Goal: Transaction & Acquisition: Purchase product/service

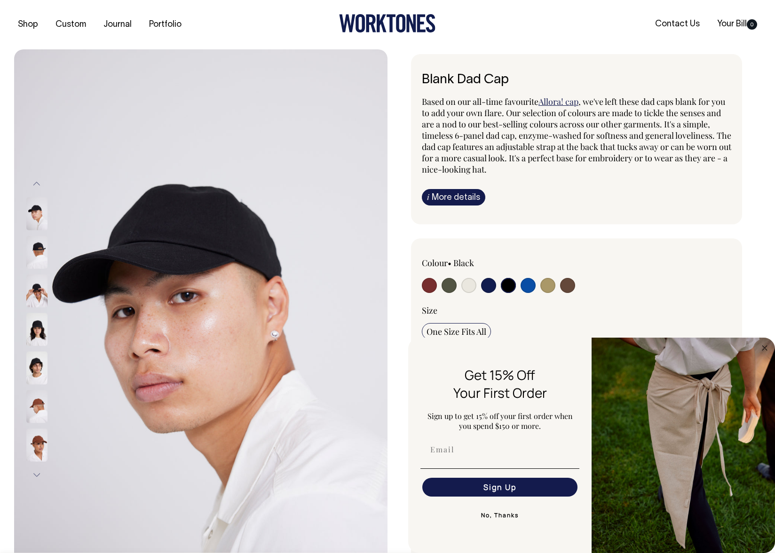
select select "Black"
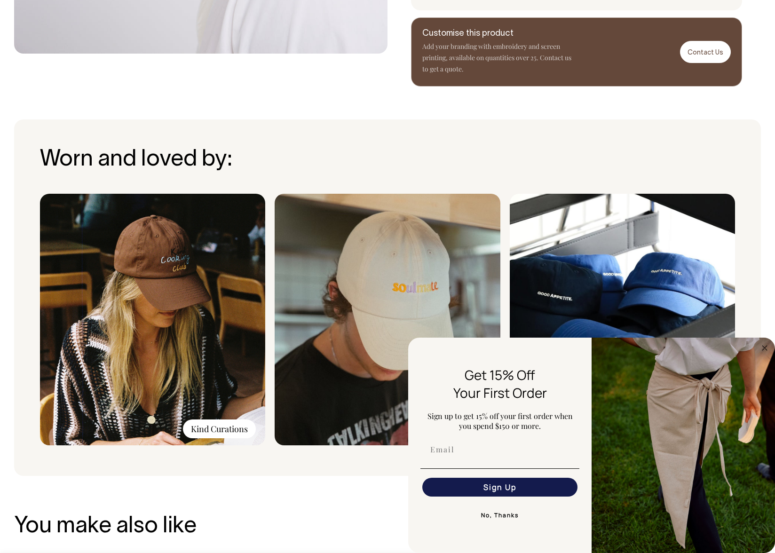
click at [496, 515] on button "No, Thanks" at bounding box center [499, 515] width 159 height 19
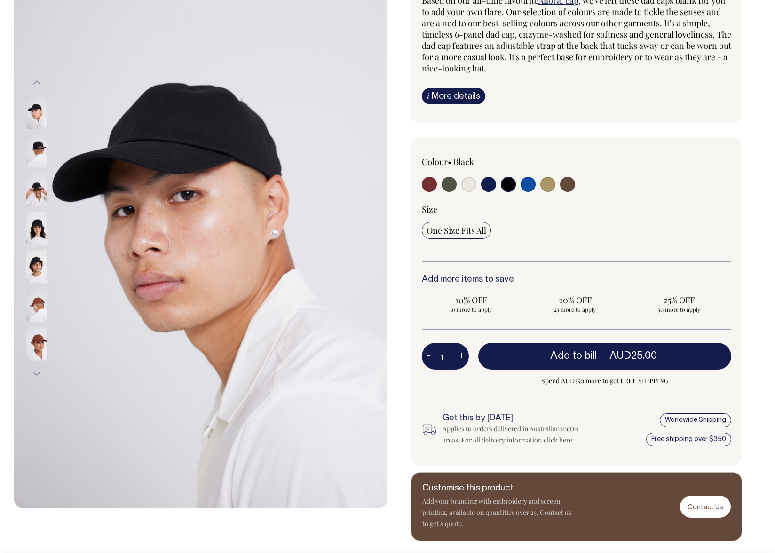
scroll to position [101, 0]
click at [29, 160] on img at bounding box center [36, 151] width 21 height 33
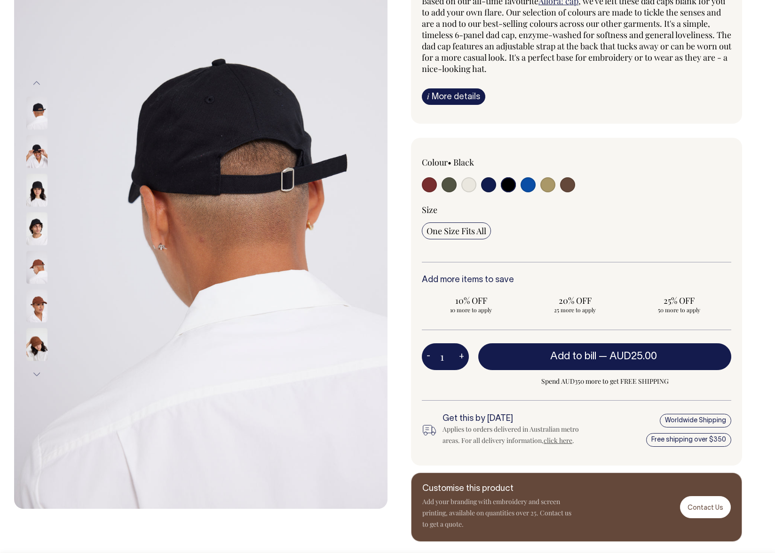
click at [36, 193] on img at bounding box center [36, 189] width 21 height 33
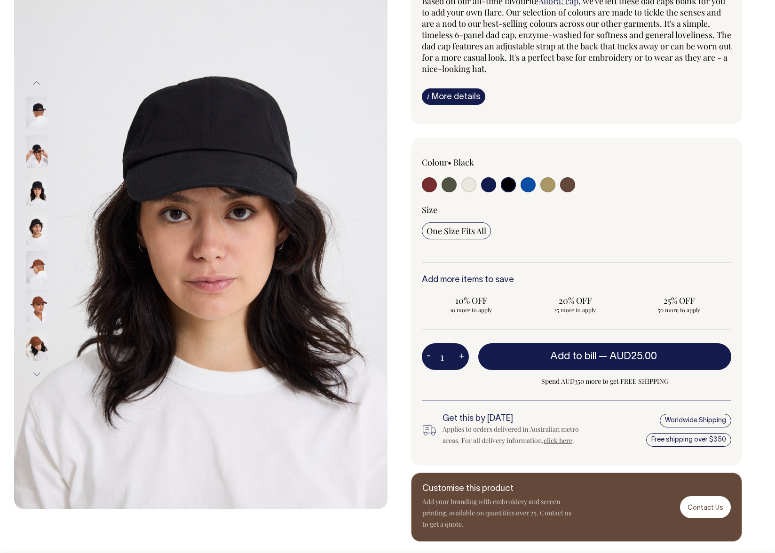
click at [37, 233] on img at bounding box center [36, 228] width 21 height 33
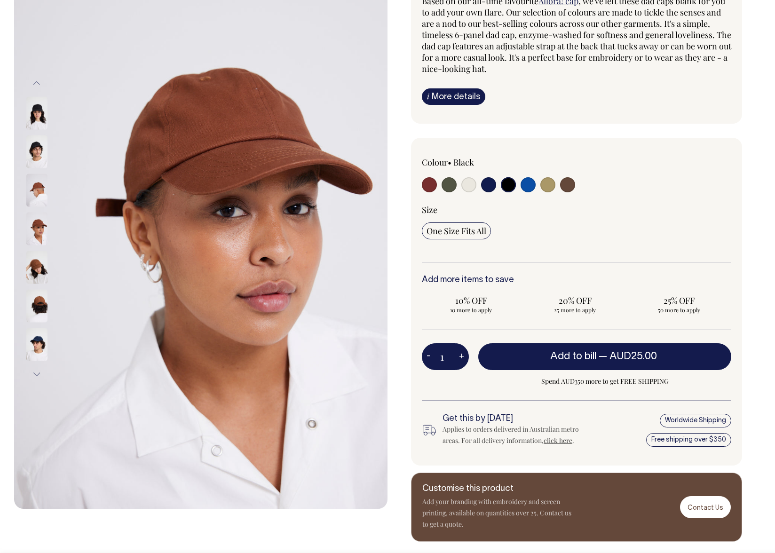
click at [36, 265] on img at bounding box center [36, 267] width 21 height 33
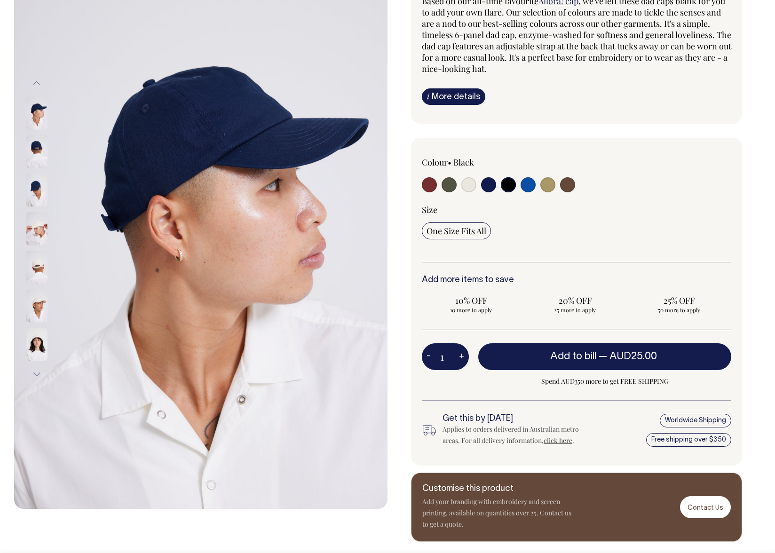
click at [34, 306] on img at bounding box center [36, 305] width 21 height 33
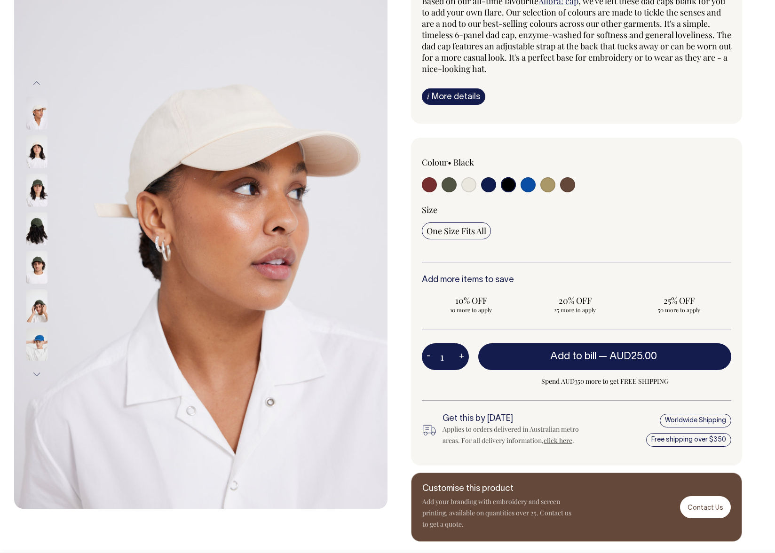
click at [549, 185] on input "radio" at bounding box center [547, 184] width 15 height 15
radio input "true"
select select "Washed Khaki"
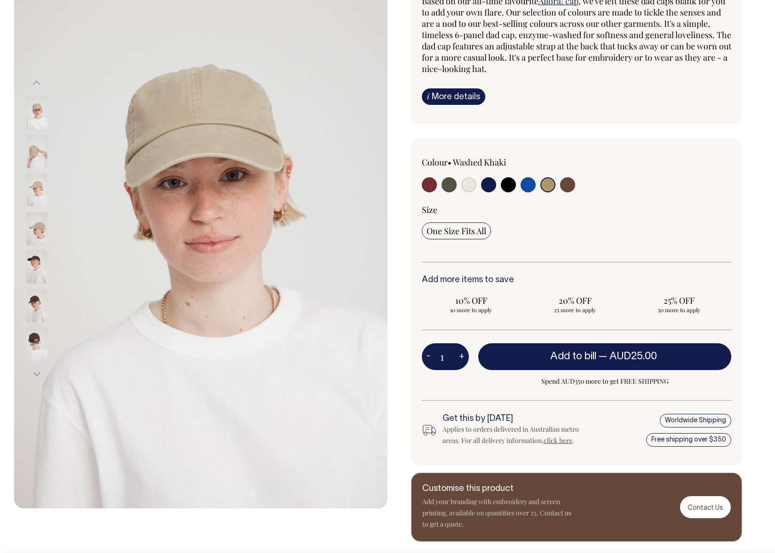
click at [493, 185] on input "radio" at bounding box center [488, 184] width 15 height 15
radio input "true"
select select "Dark Navy"
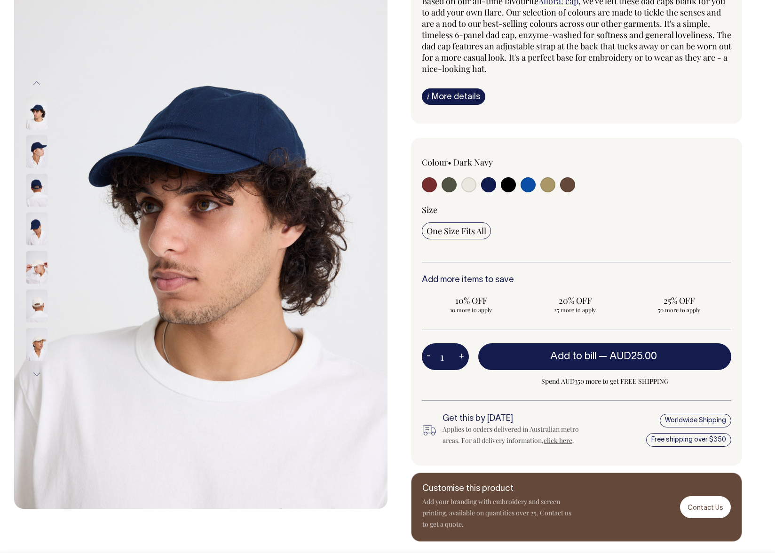
click at [449, 185] on input "radio" at bounding box center [448, 184] width 15 height 15
radio input "true"
select select "Olive"
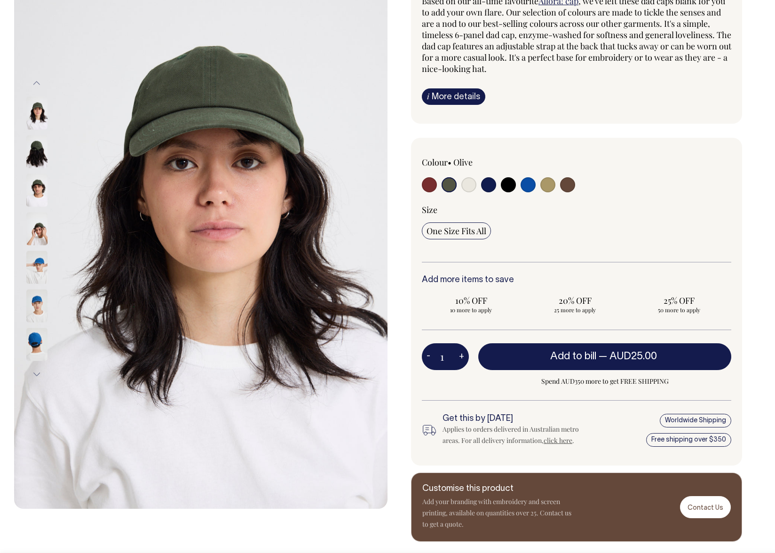
click at [431, 187] on input "radio" at bounding box center [429, 184] width 15 height 15
radio input "true"
select select "Burgundy"
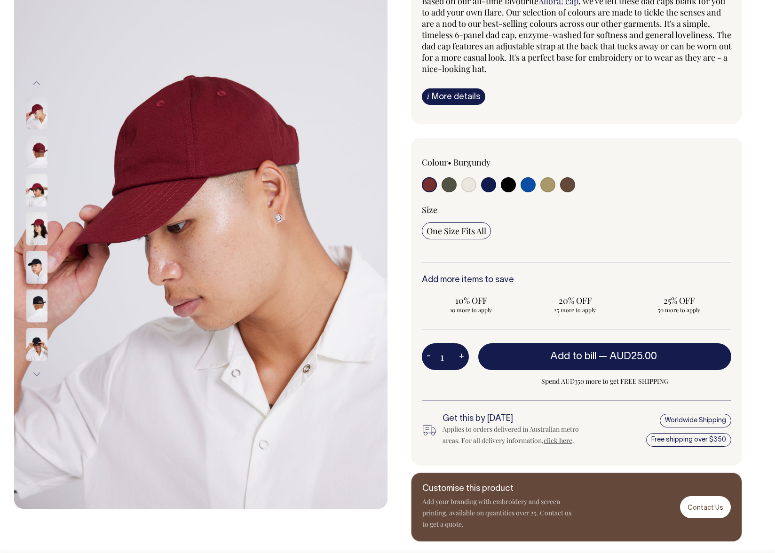
click at [449, 187] on input "radio" at bounding box center [448, 184] width 15 height 15
radio input "true"
select select "Olive"
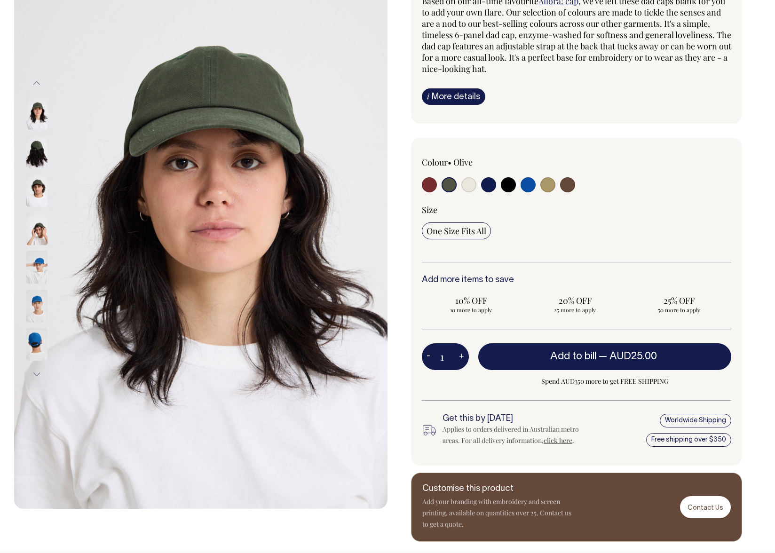
click at [465, 187] on input "radio" at bounding box center [468, 184] width 15 height 15
radio input "true"
select select "Natural"
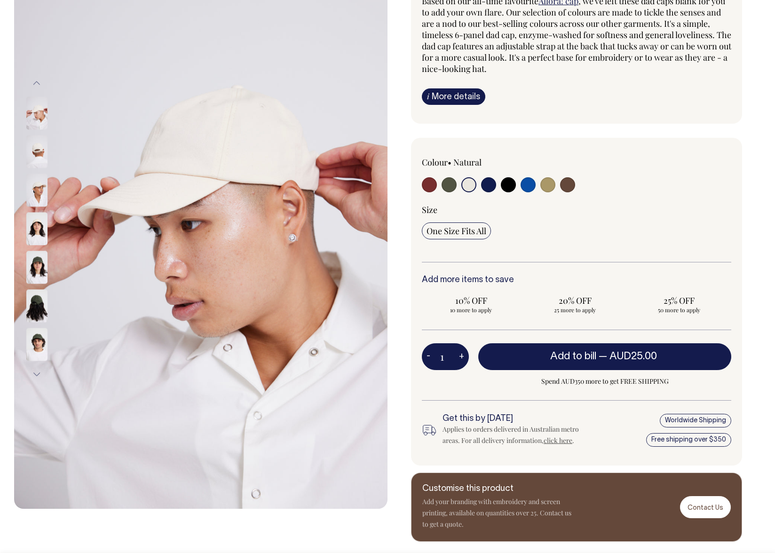
click at [489, 188] on input "radio" at bounding box center [488, 184] width 15 height 15
radio input "true"
select select "Dark Navy"
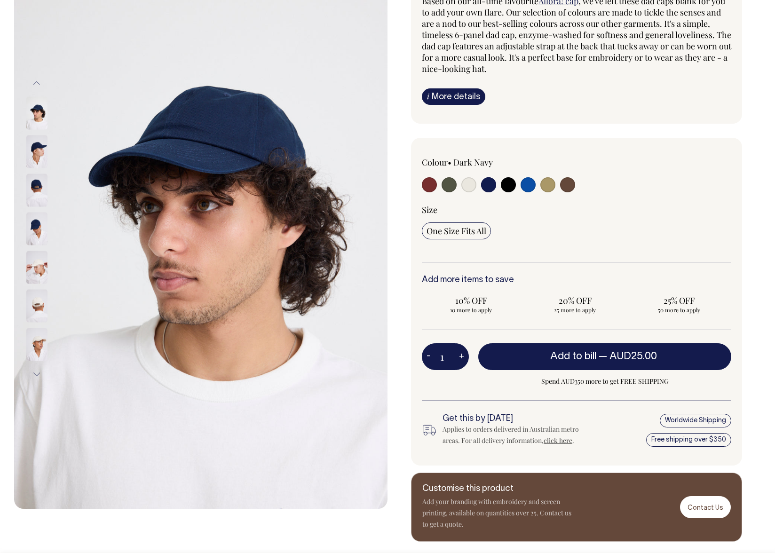
click at [506, 188] on input "radio" at bounding box center [508, 184] width 15 height 15
radio input "true"
select select "Black"
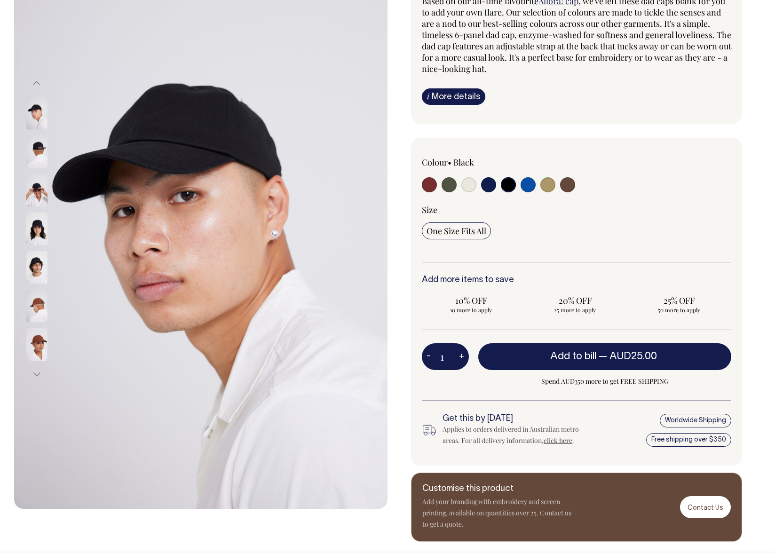
click at [525, 187] on input "radio" at bounding box center [527, 184] width 15 height 15
radio input "true"
select select "Worker Blue"
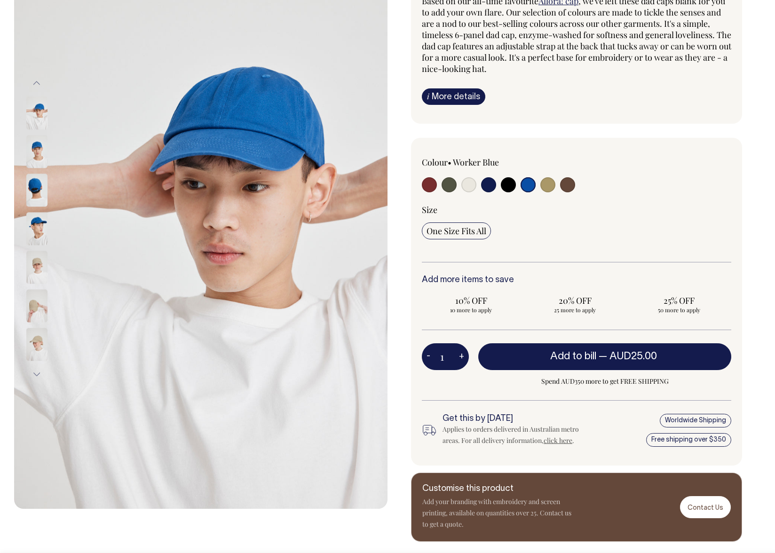
click at [548, 187] on input "radio" at bounding box center [547, 184] width 15 height 15
radio input "true"
select select "Washed Khaki"
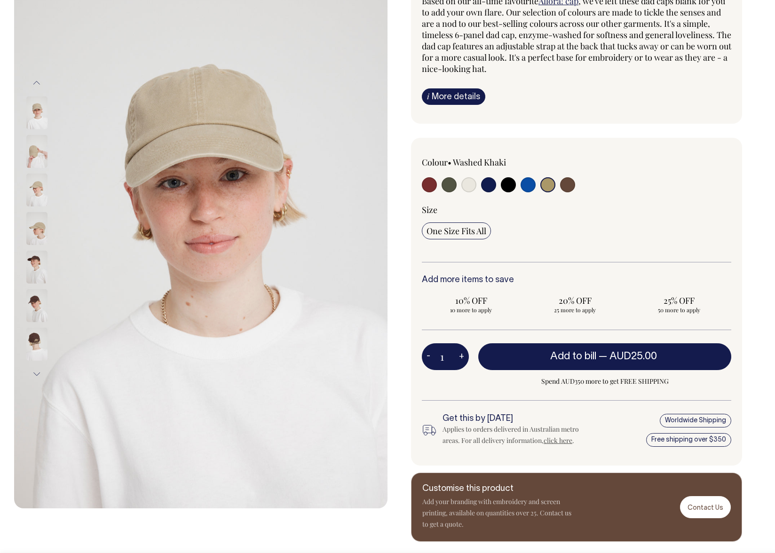
click at [563, 186] on input "radio" at bounding box center [567, 184] width 15 height 15
radio input "true"
select select "Espresso"
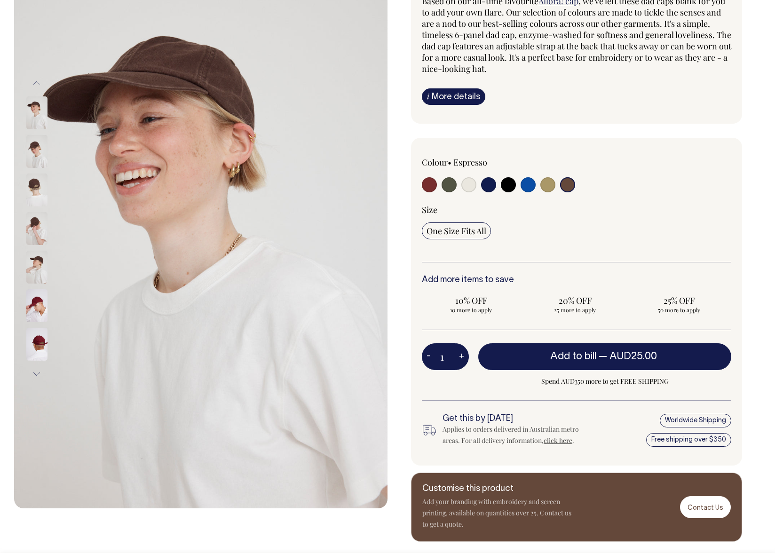
click at [453, 186] on input "radio" at bounding box center [448, 184] width 15 height 15
radio input "true"
select select "Olive"
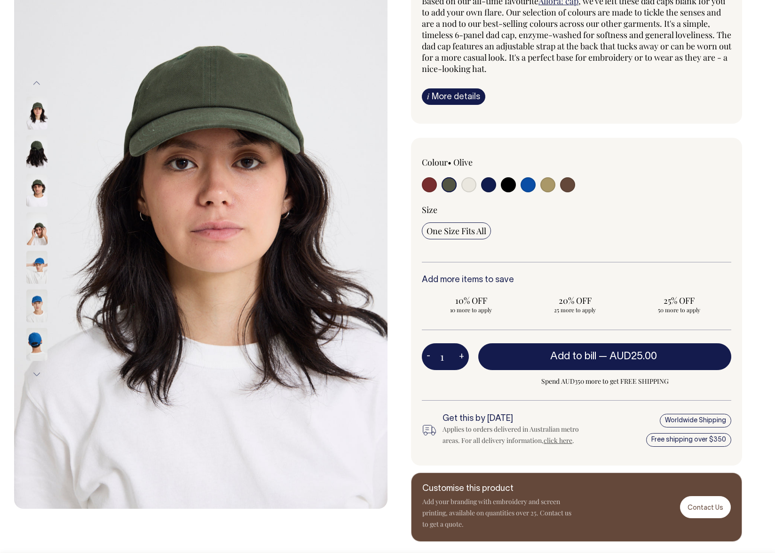
click at [36, 144] on img at bounding box center [36, 151] width 21 height 33
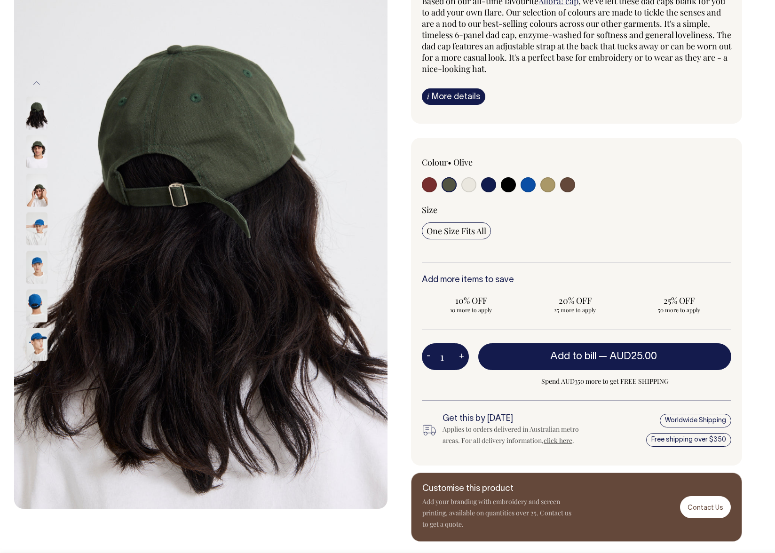
click at [38, 156] on img at bounding box center [36, 151] width 21 height 33
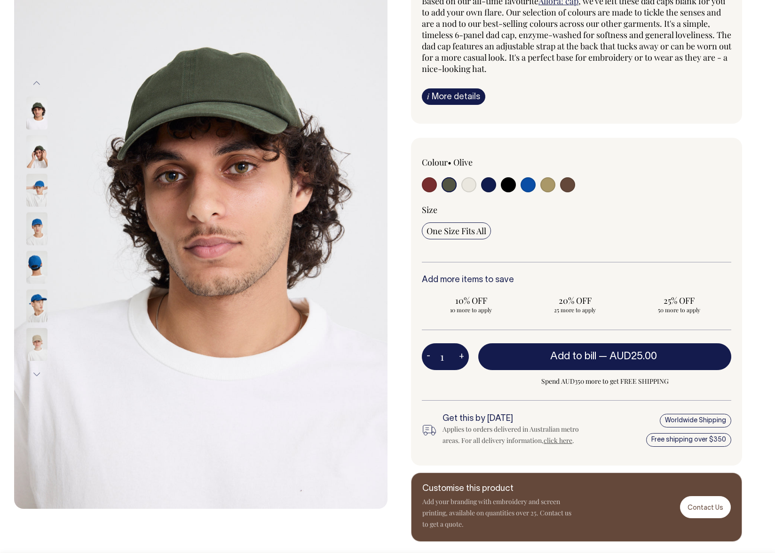
click at [35, 183] on div at bounding box center [49, 536] width 47 height 3199
click at [466, 187] on input "radio" at bounding box center [468, 184] width 15 height 15
radio input "true"
select select "Natural"
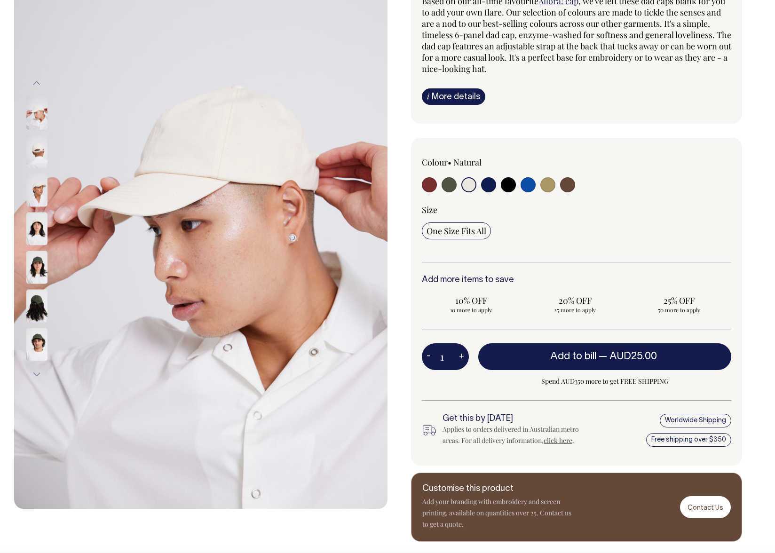
click at [544, 188] on input "radio" at bounding box center [547, 184] width 15 height 15
radio input "true"
select select "Washed Khaki"
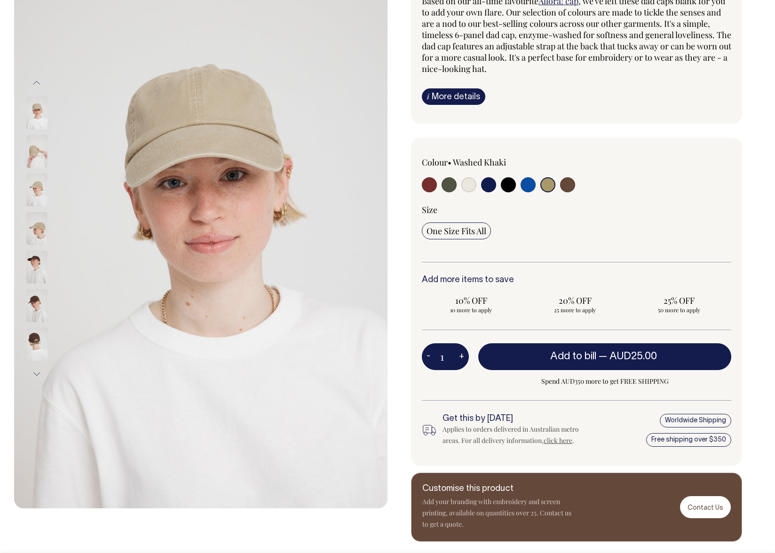
click at [42, 238] on img at bounding box center [36, 228] width 21 height 33
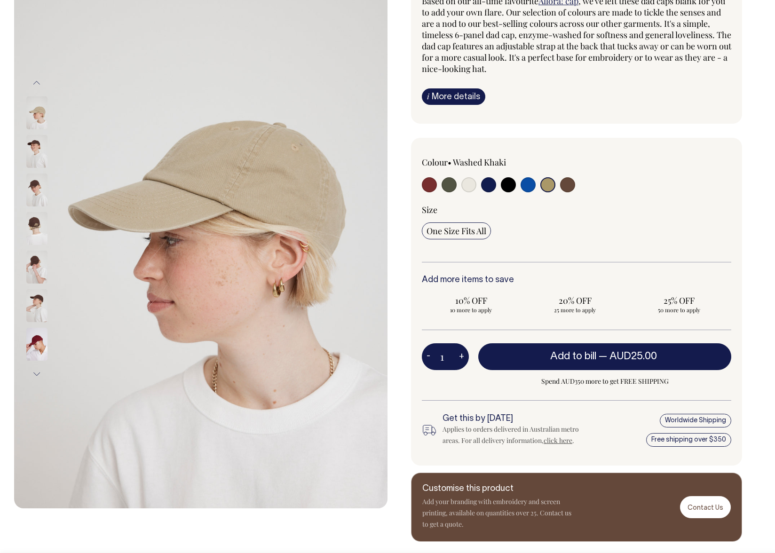
click at [40, 171] on div at bounding box center [49, 151] width 47 height 39
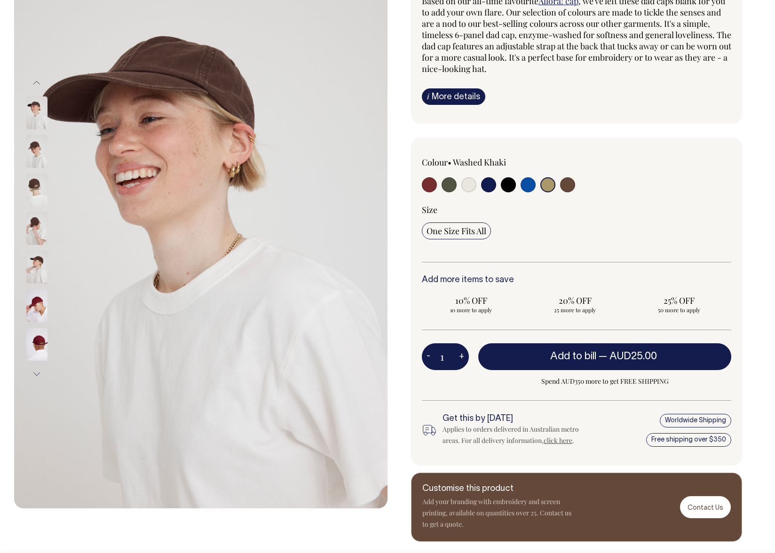
click at [447, 187] on input "radio" at bounding box center [448, 184] width 15 height 15
radio input "true"
select select "Olive"
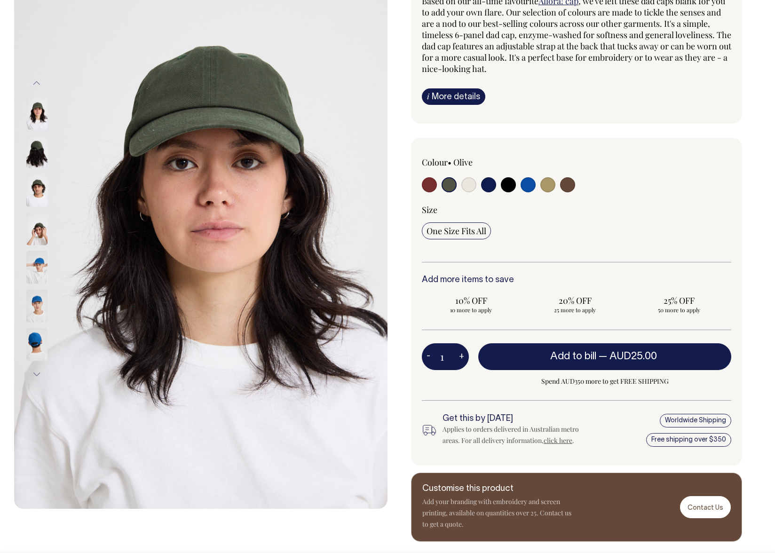
click at [488, 186] on input "radio" at bounding box center [488, 184] width 15 height 15
radio input "true"
select select "Dark Navy"
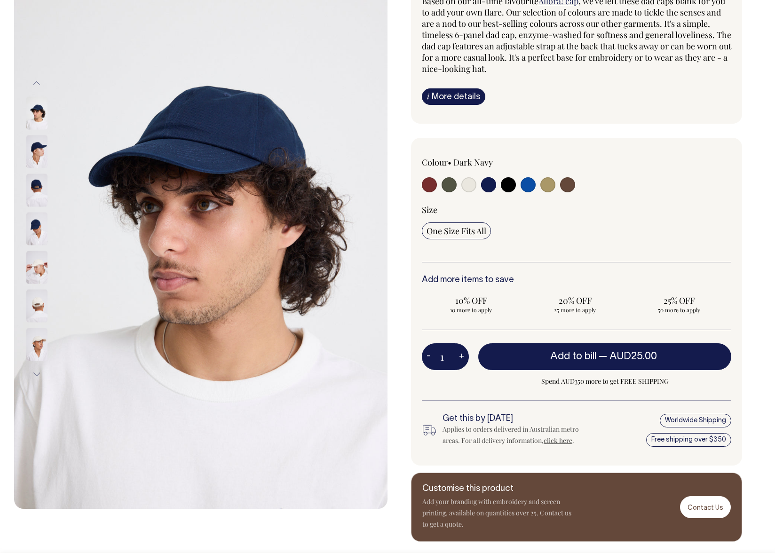
click at [41, 159] on img at bounding box center [36, 151] width 21 height 33
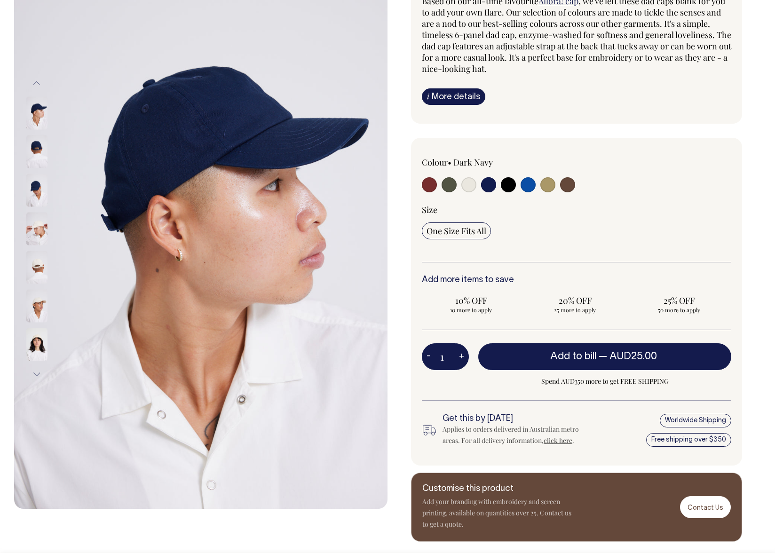
click at [37, 185] on img at bounding box center [36, 189] width 21 height 33
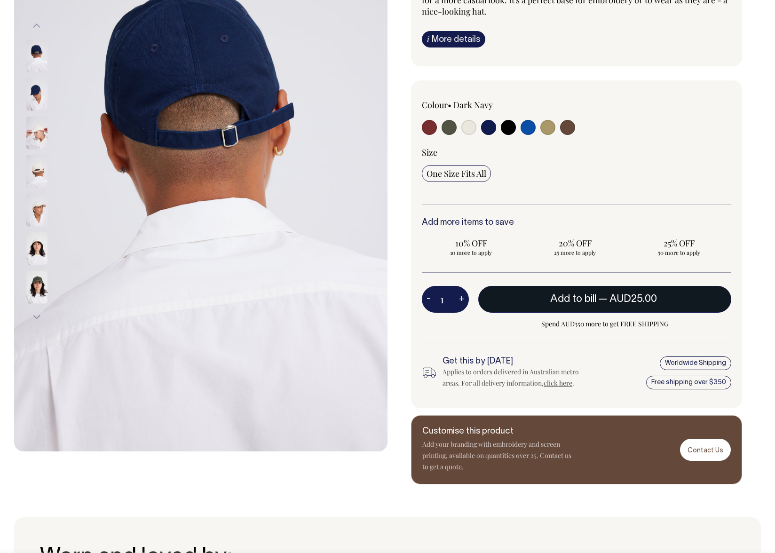
scroll to position [158, 0]
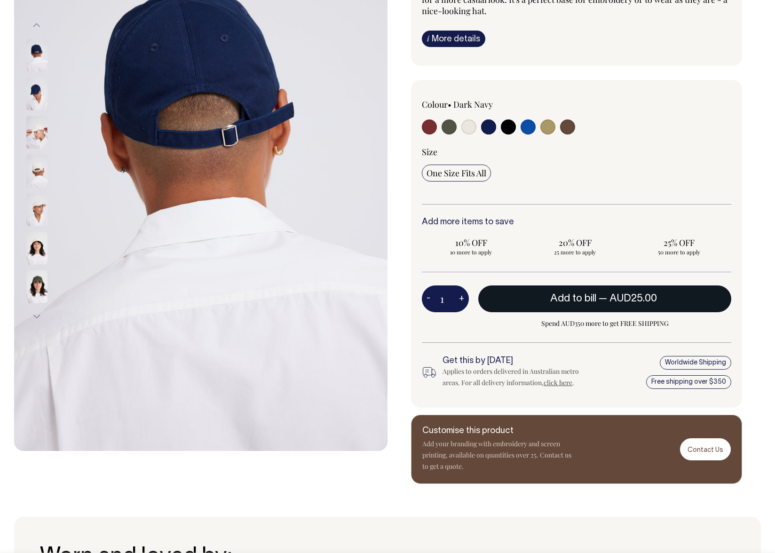
click at [548, 295] on button "Add to bill — AUD25.00" at bounding box center [604, 298] width 253 height 26
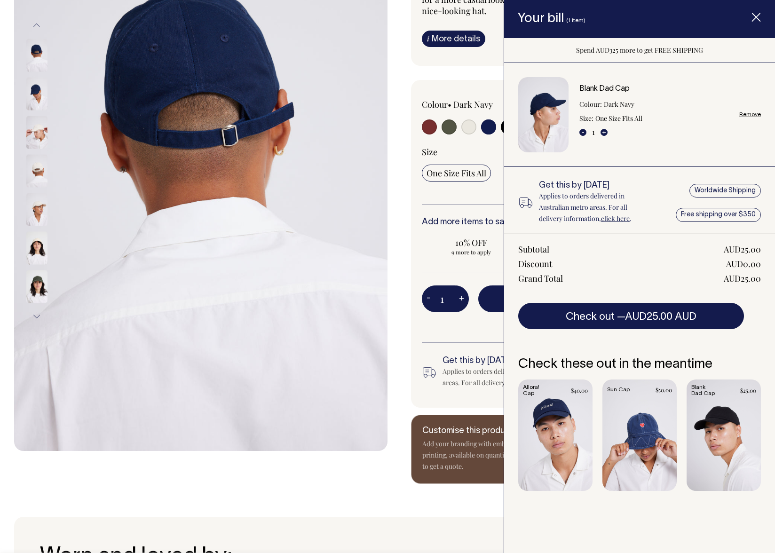
click at [754, 16] on icon "Item added to your cart" at bounding box center [755, 17] width 9 height 9
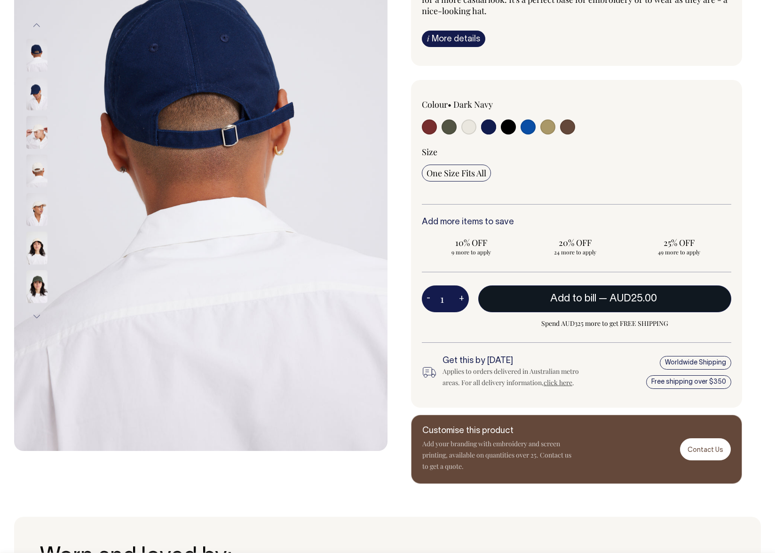
click at [667, 301] on button "Add to bill — AUD25.00" at bounding box center [604, 298] width 253 height 26
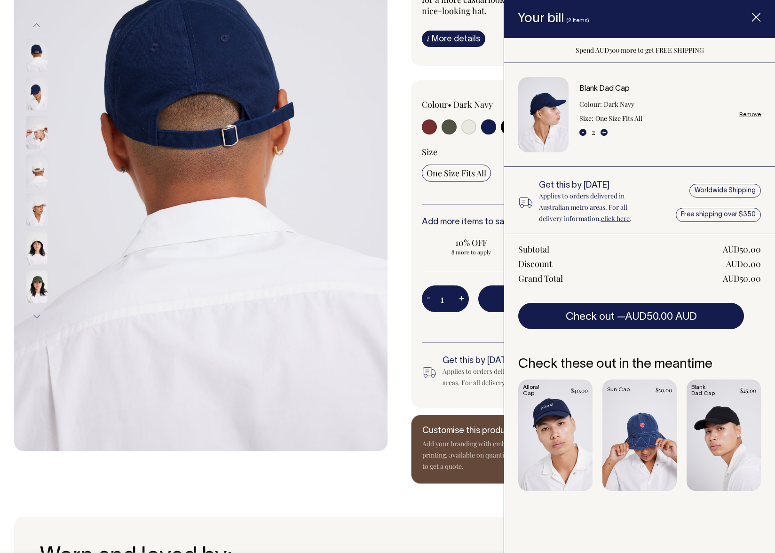
click at [760, 15] on span "Item added to your cart" at bounding box center [756, 19] width 38 height 40
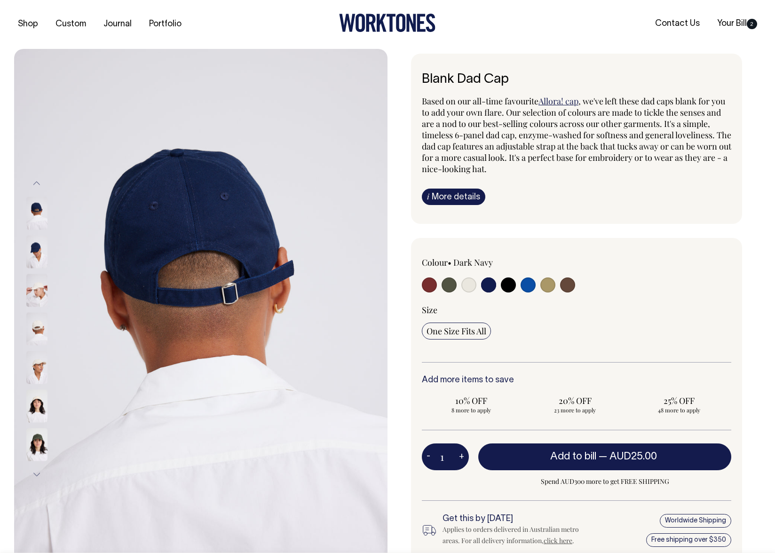
scroll to position [0, 0]
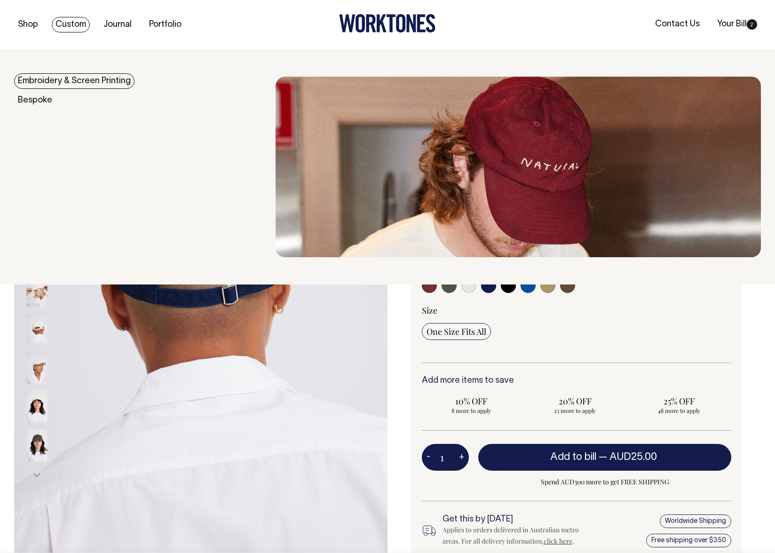
click at [62, 26] on link "Custom" at bounding box center [71, 25] width 38 height 16
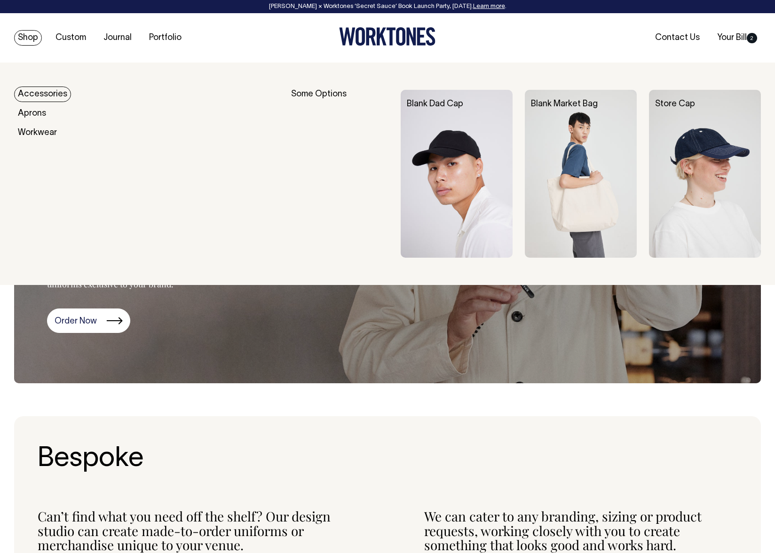
click at [25, 37] on link "Shop" at bounding box center [28, 38] width 28 height 16
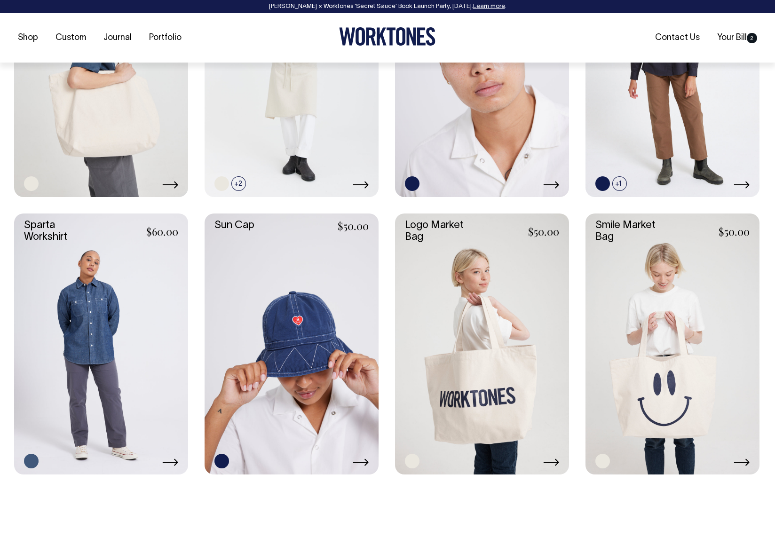
scroll to position [1641, 0]
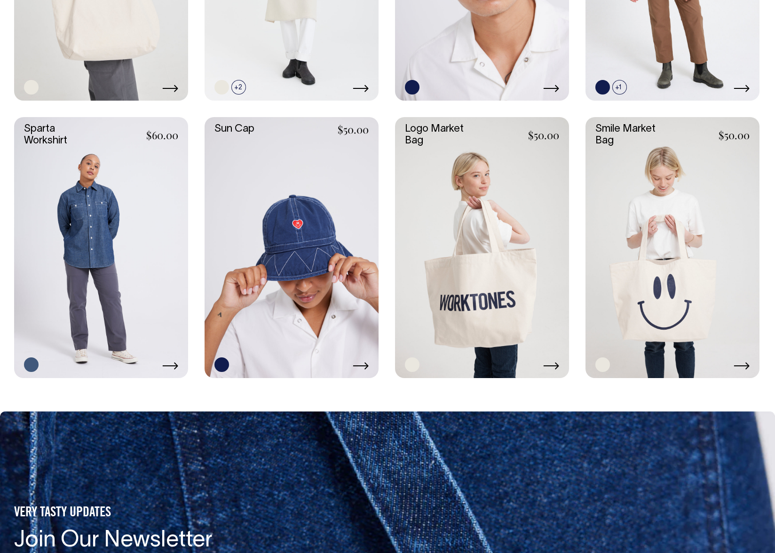
click at [308, 313] on link at bounding box center [291, 247] width 174 height 261
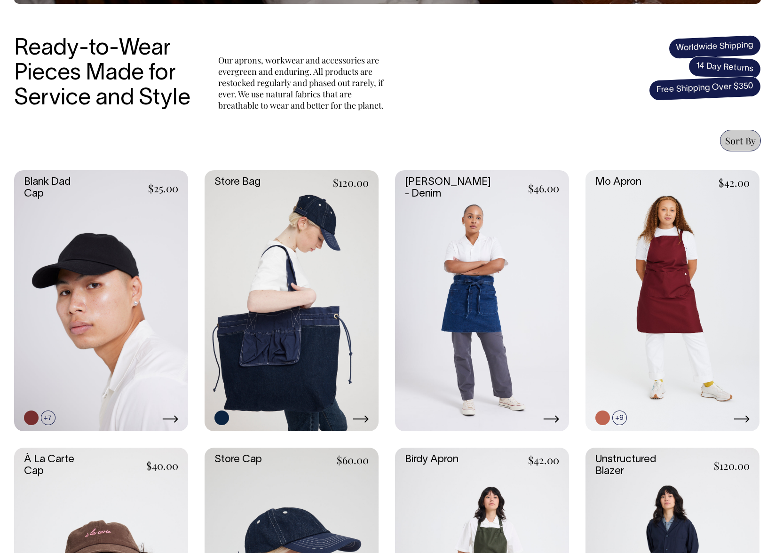
scroll to position [297, 0]
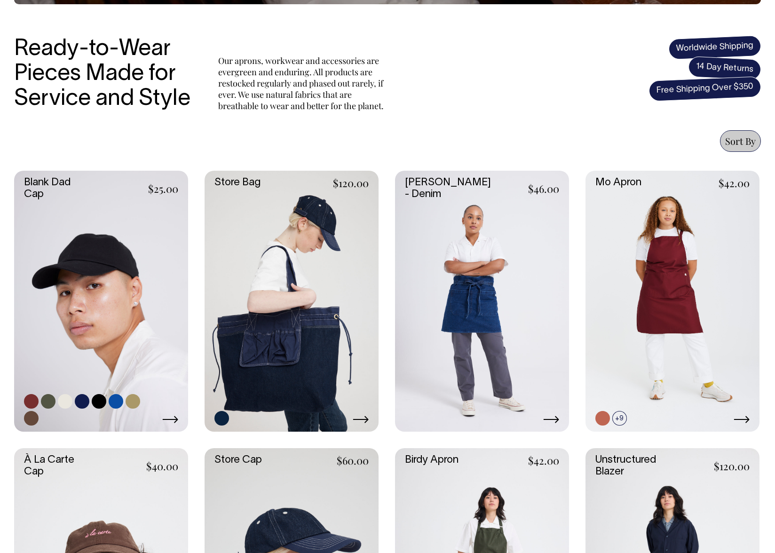
click at [149, 258] on link at bounding box center [101, 301] width 174 height 261
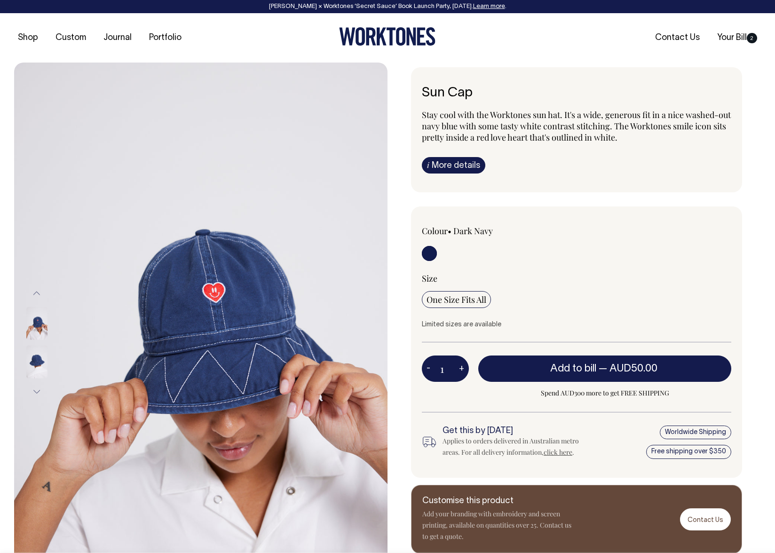
click at [39, 368] on img at bounding box center [36, 361] width 21 height 33
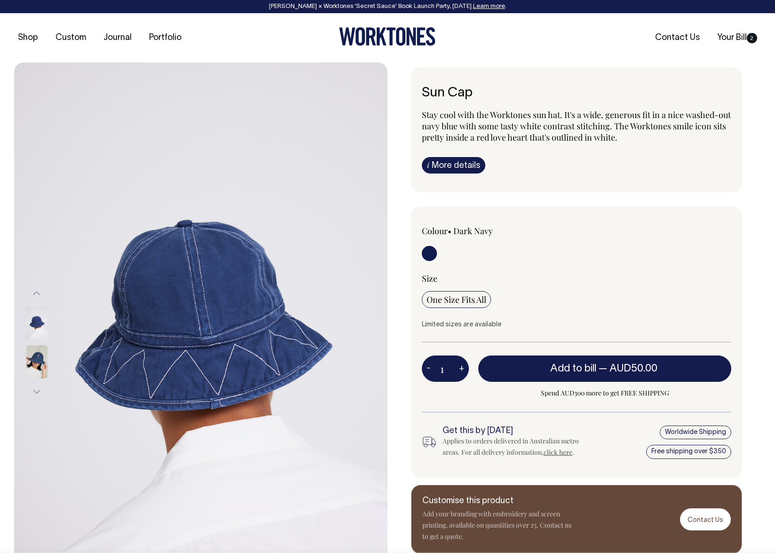
click at [36, 333] on img at bounding box center [36, 323] width 21 height 33
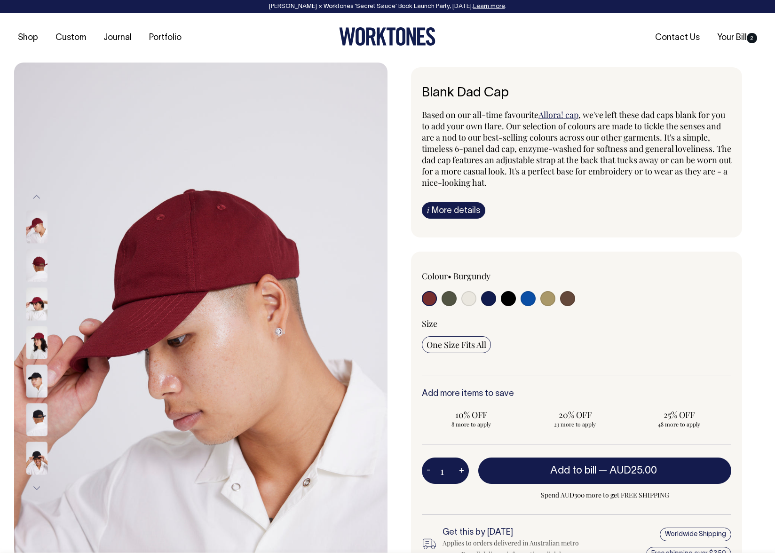
click at [44, 266] on img at bounding box center [36, 265] width 21 height 33
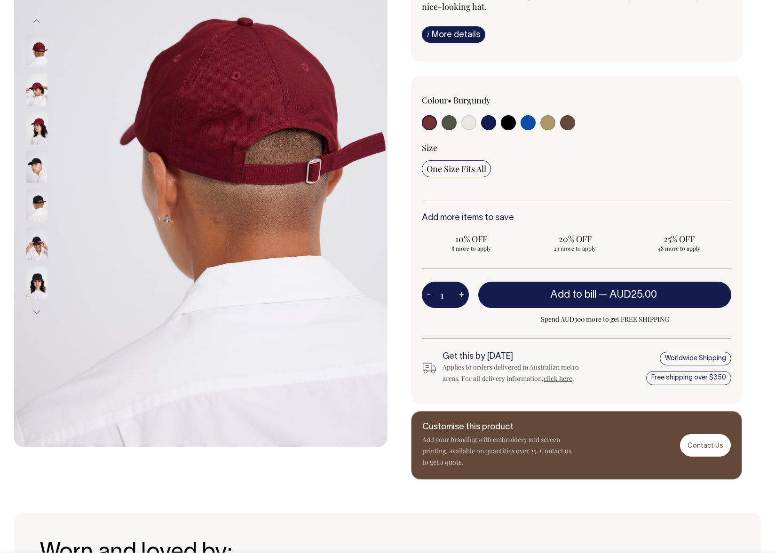
scroll to position [176, 0]
